Goal: Task Accomplishment & Management: Use online tool/utility

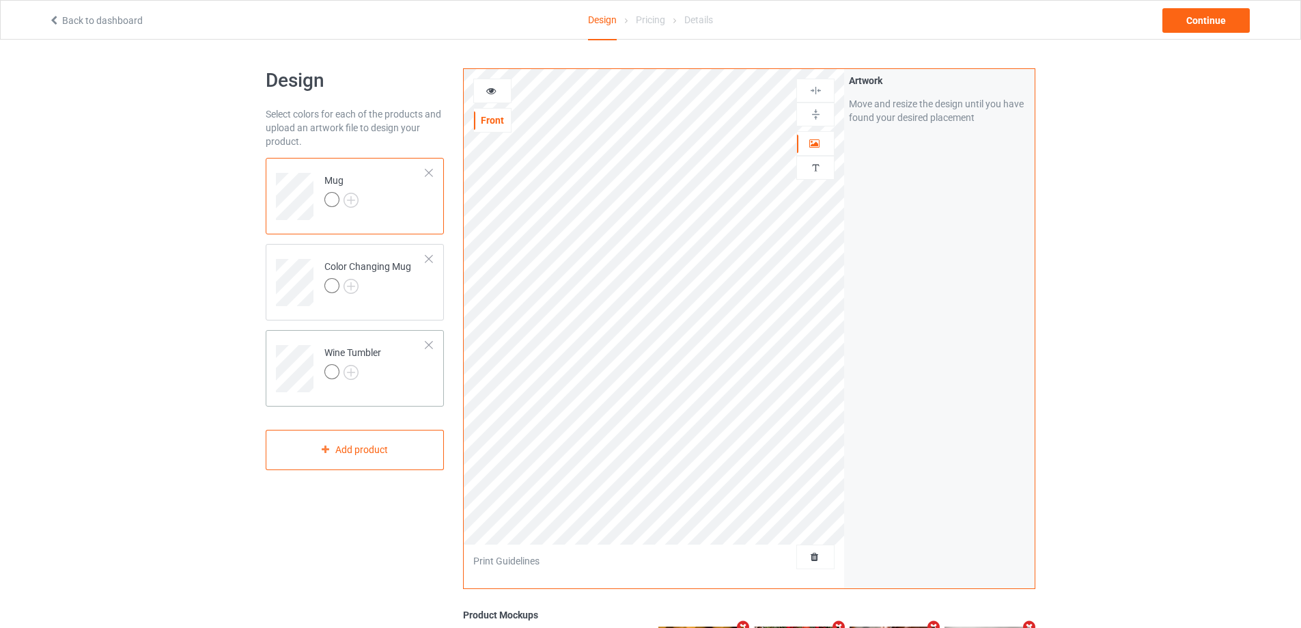
click at [430, 346] on div at bounding box center [429, 345] width 10 height 10
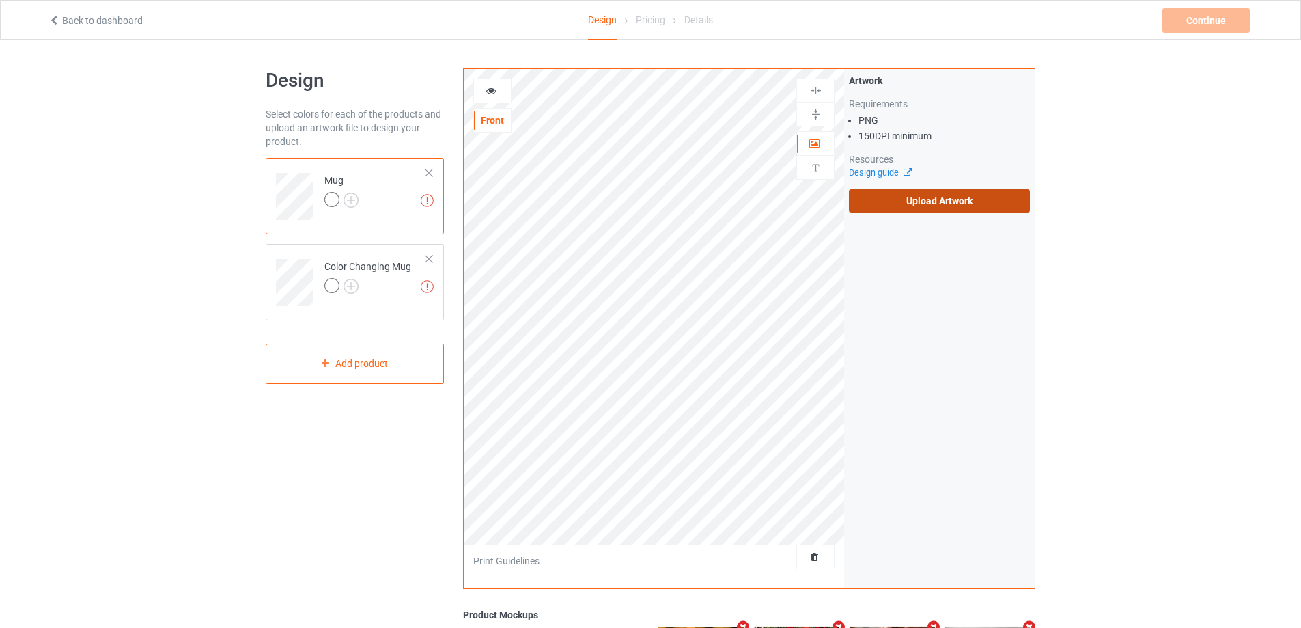
click at [895, 211] on label "Upload Artwork" at bounding box center [939, 200] width 181 height 23
click at [0, 0] on input "Upload Artwork" at bounding box center [0, 0] width 0 height 0
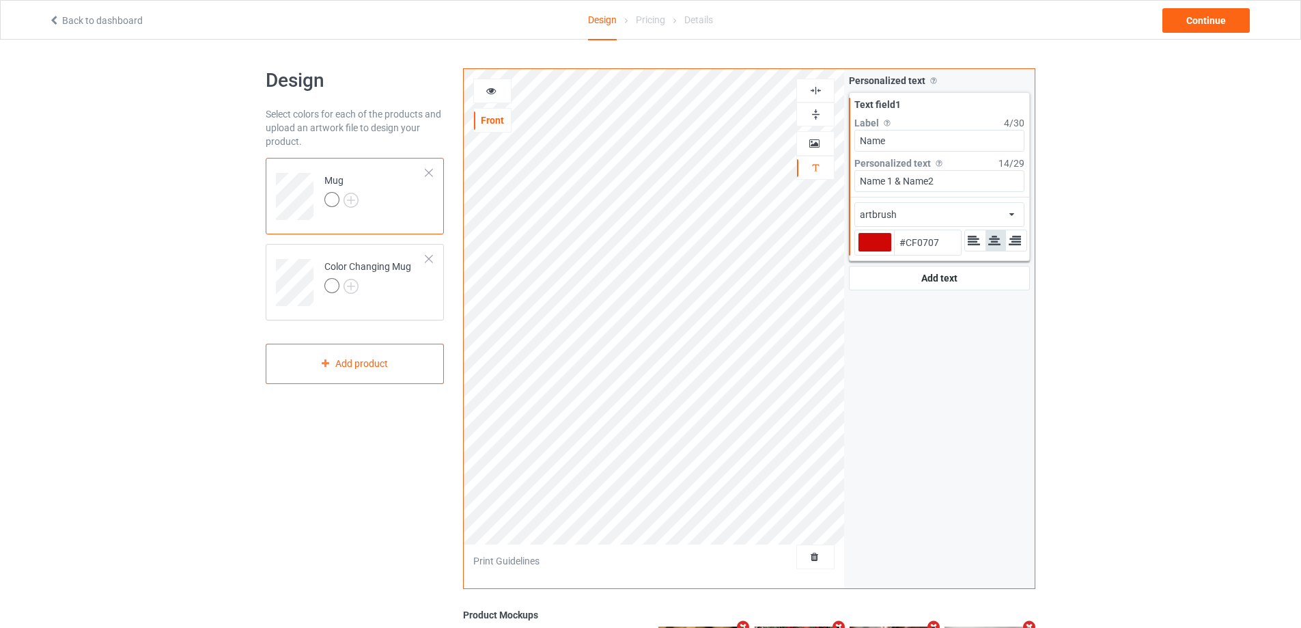
type input "#cf0707"
click at [494, 85] on icon at bounding box center [492, 89] width 12 height 10
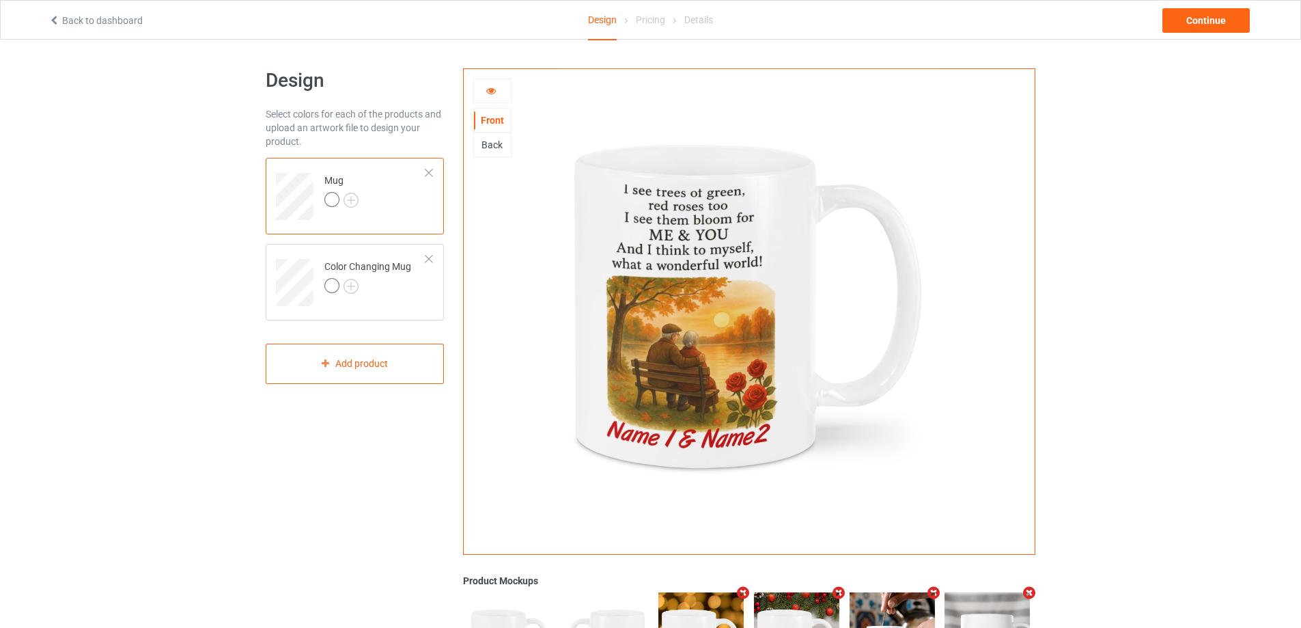
click at [492, 85] on icon at bounding box center [492, 89] width 12 height 10
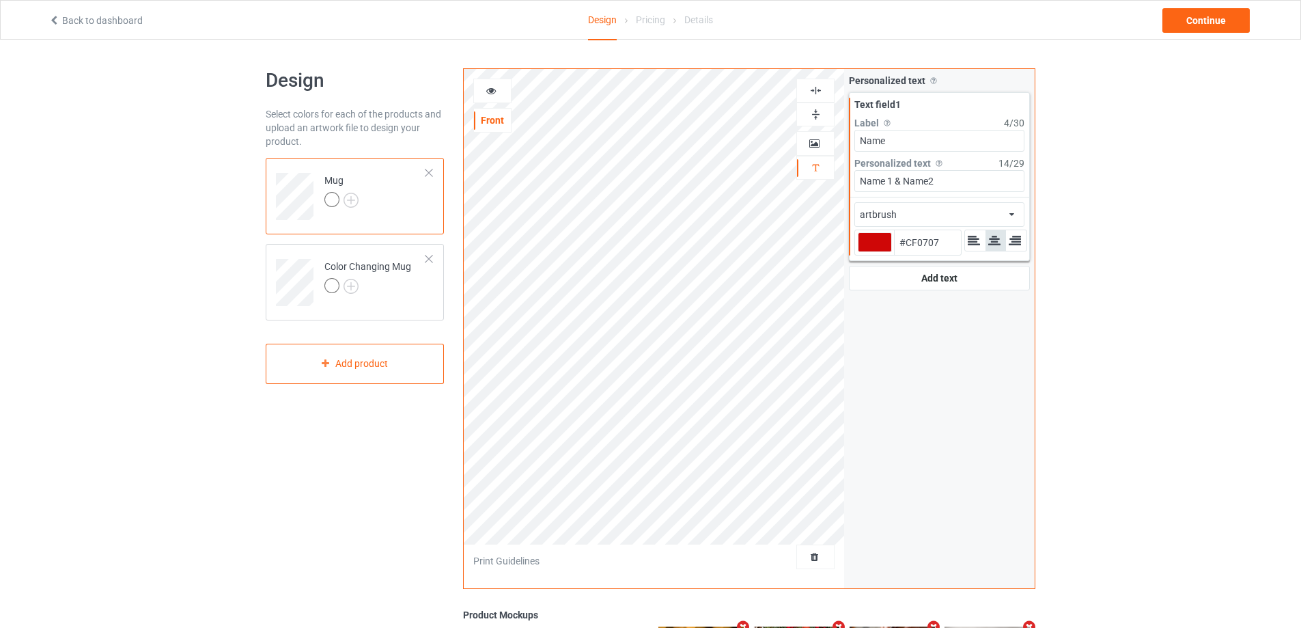
type input "#cf0707"
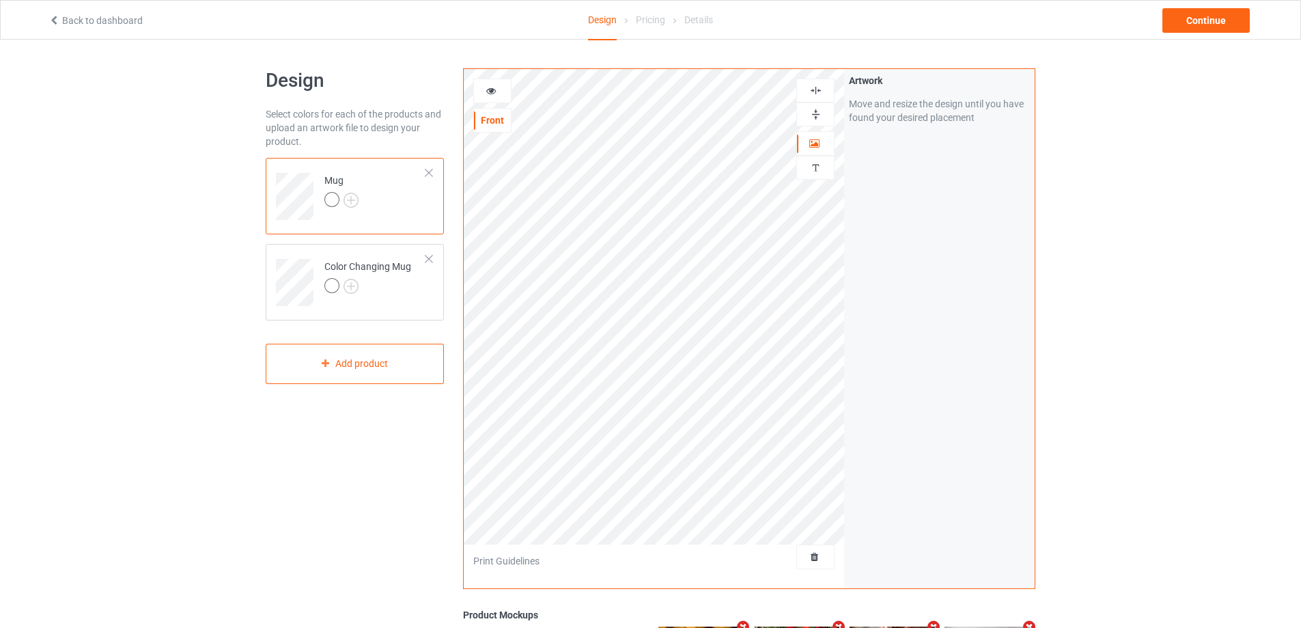
click at [475, 94] on div at bounding box center [492, 91] width 37 height 14
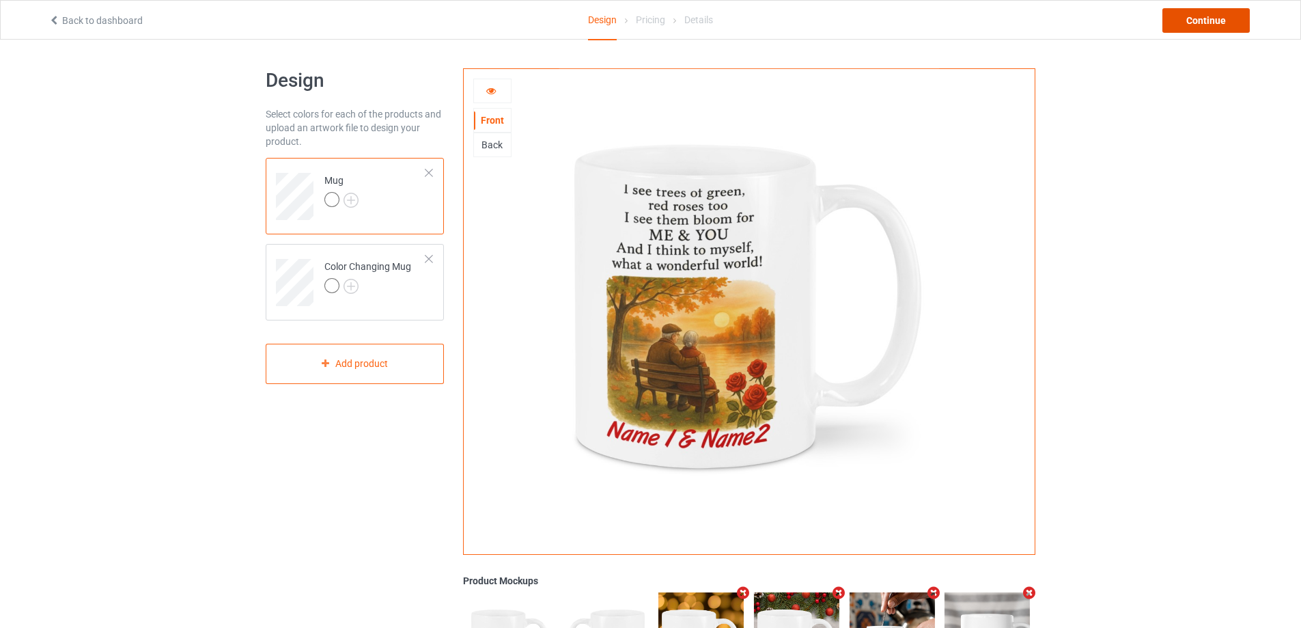
click at [1216, 15] on div "Continue" at bounding box center [1205, 20] width 87 height 25
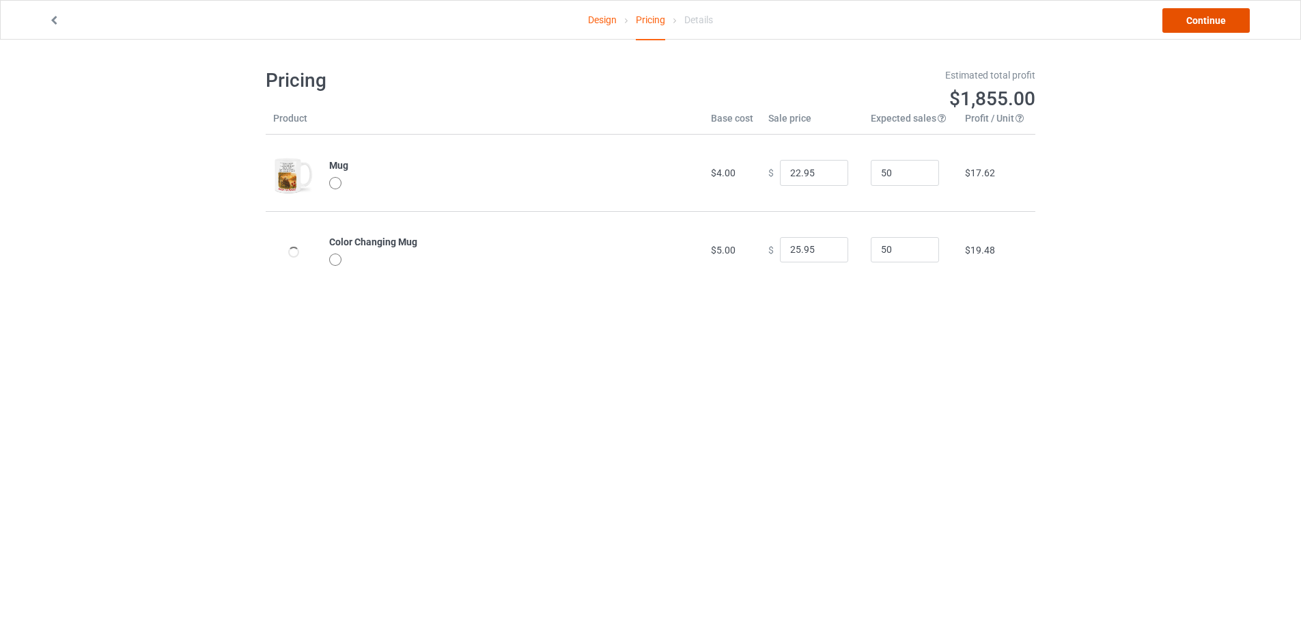
click at [1216, 15] on link "Continue" at bounding box center [1205, 20] width 87 height 25
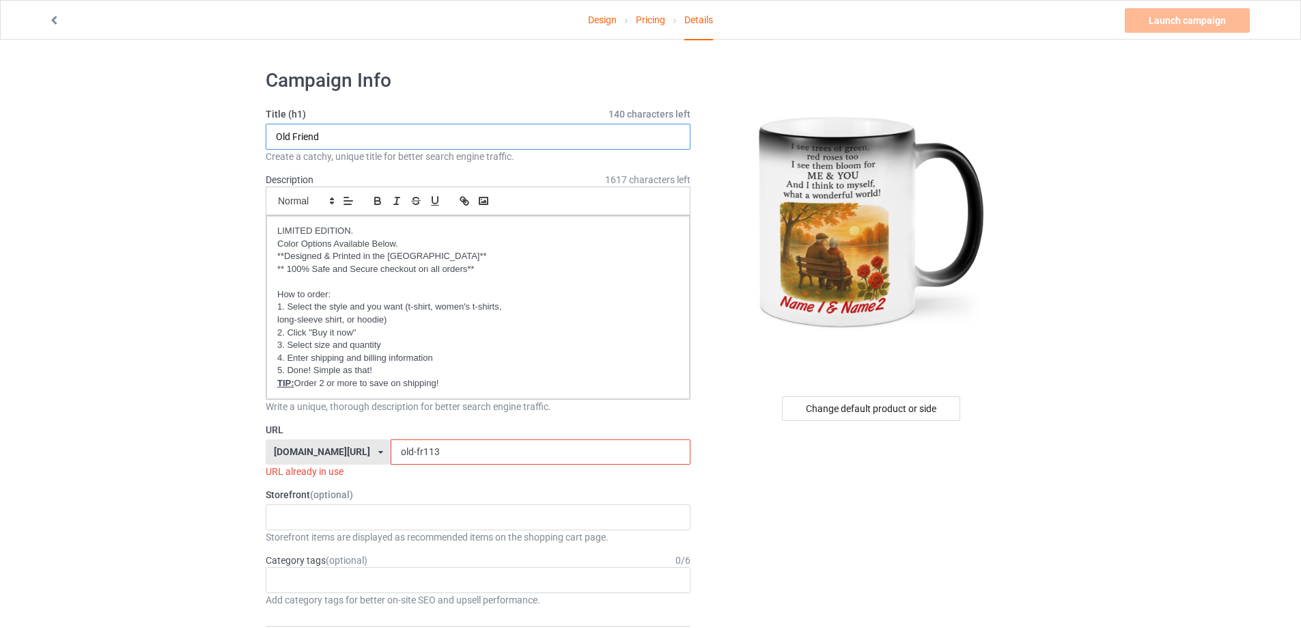
drag, startPoint x: 363, startPoint y: 133, endPoint x: 262, endPoint y: 133, distance: 101.1
type input "Me & You"
drag, startPoint x: 440, startPoint y: 447, endPoint x: 317, endPoint y: 426, distance: 124.7
click at [324, 443] on div "[DOMAIN_NAME][URL] [DOMAIN_NAME][URL] [DOMAIN_NAME][URL] [DOMAIN_NAME][URL] [DO…" at bounding box center [478, 452] width 425 height 26
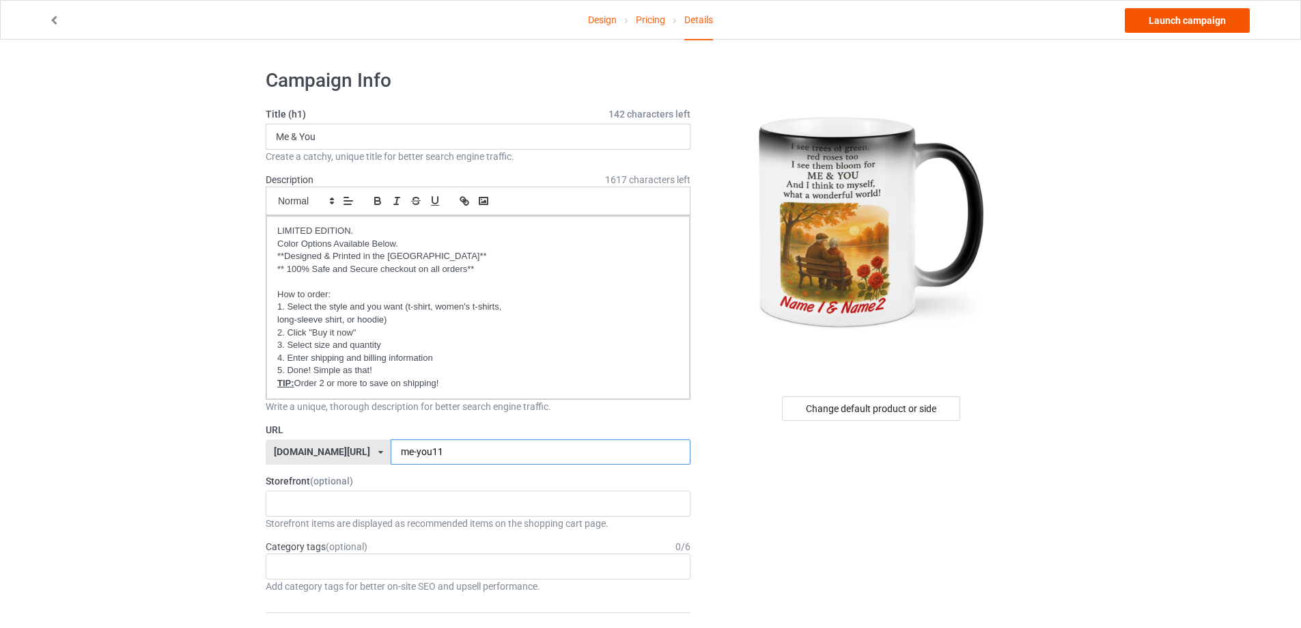
type input "me-you11"
click at [1176, 18] on link "Launch campaign" at bounding box center [1187, 20] width 125 height 25
